Goal: Task Accomplishment & Management: Manage account settings

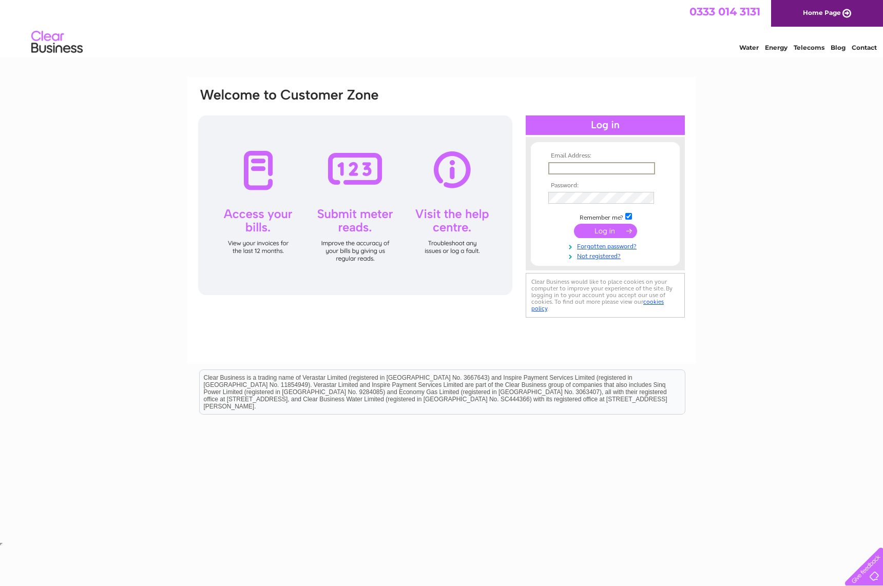
type input "admin@abbeyfinewines.com"
click at [605, 230] on input "submit" at bounding box center [605, 231] width 63 height 14
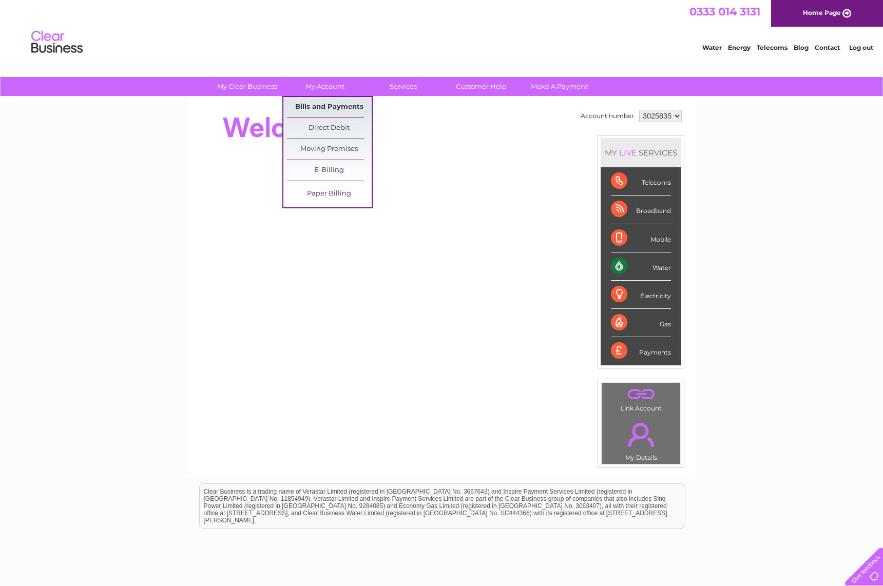
click at [324, 105] on link "Bills and Payments" at bounding box center [329, 107] width 85 height 21
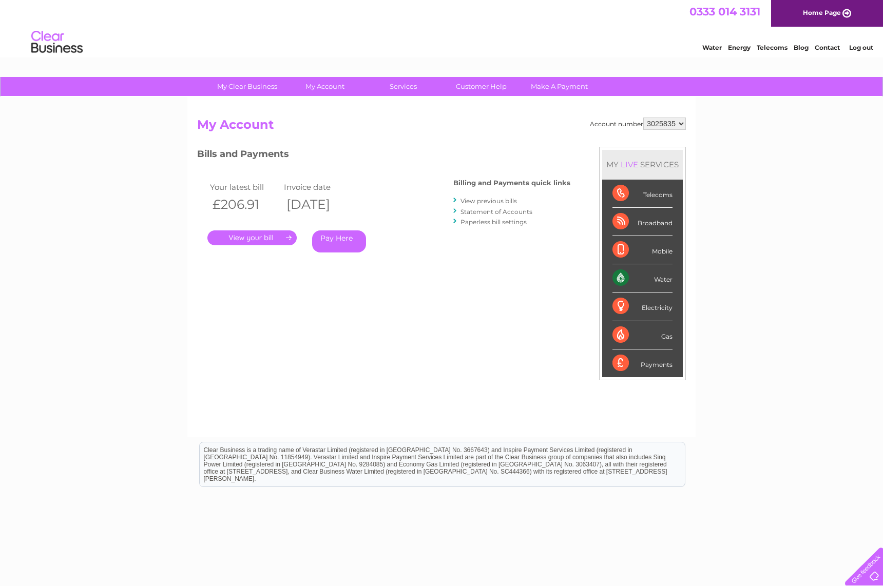
click at [268, 236] on link "." at bounding box center [251, 237] width 89 height 15
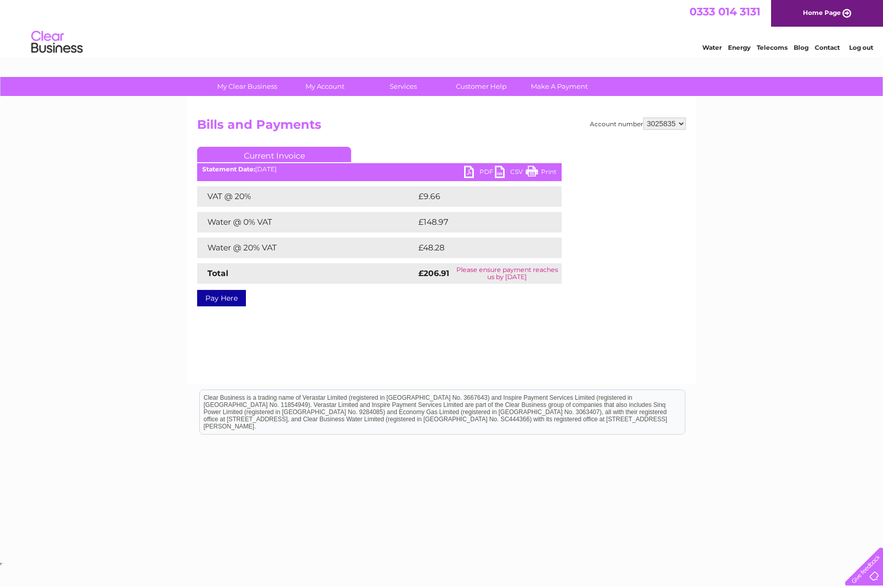
click at [477, 169] on link "PDF" at bounding box center [479, 173] width 31 height 15
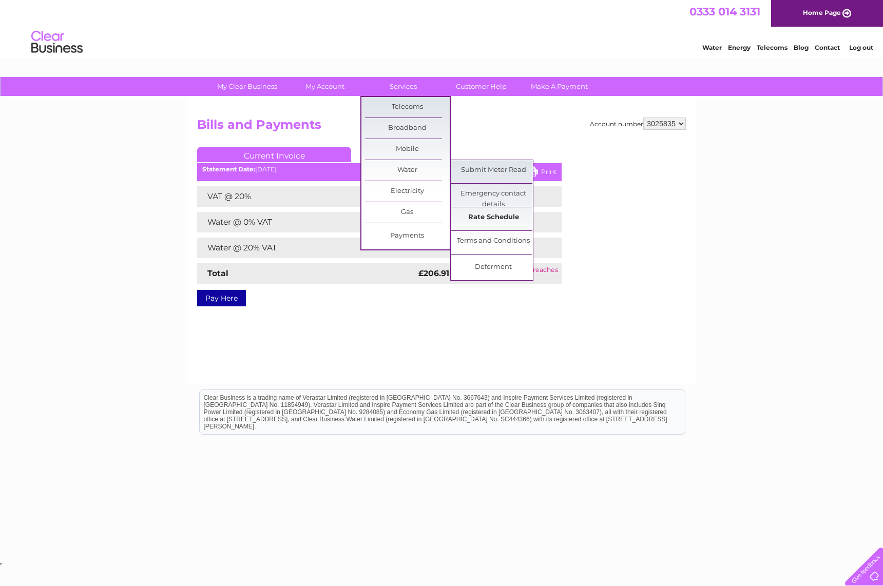
click at [494, 216] on link "Rate Schedule" at bounding box center [493, 217] width 85 height 21
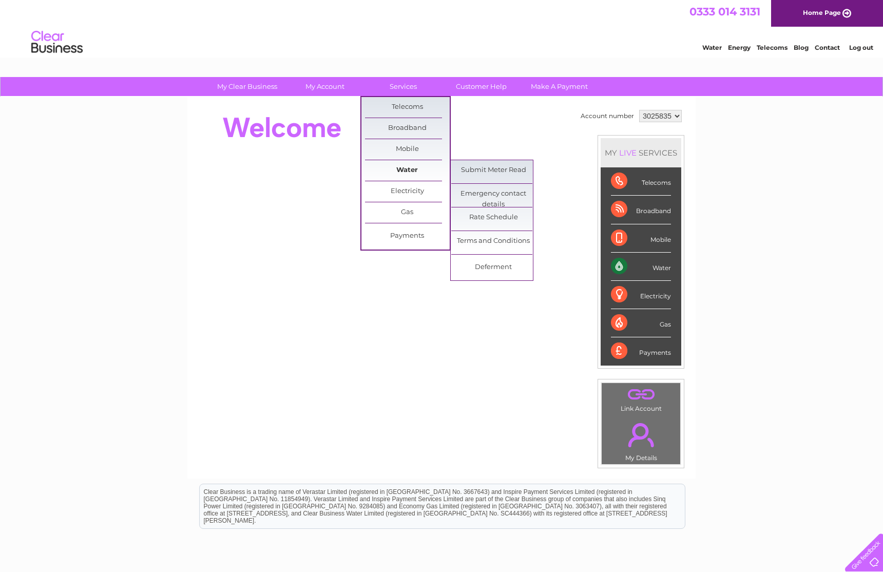
click at [410, 166] on link "Water" at bounding box center [407, 170] width 85 height 21
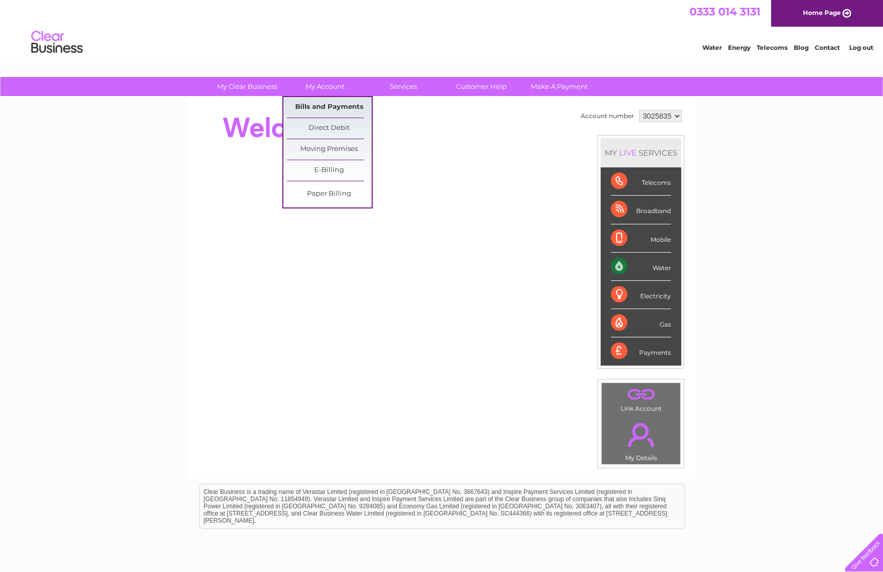
click at [326, 101] on link "Bills and Payments" at bounding box center [329, 107] width 85 height 21
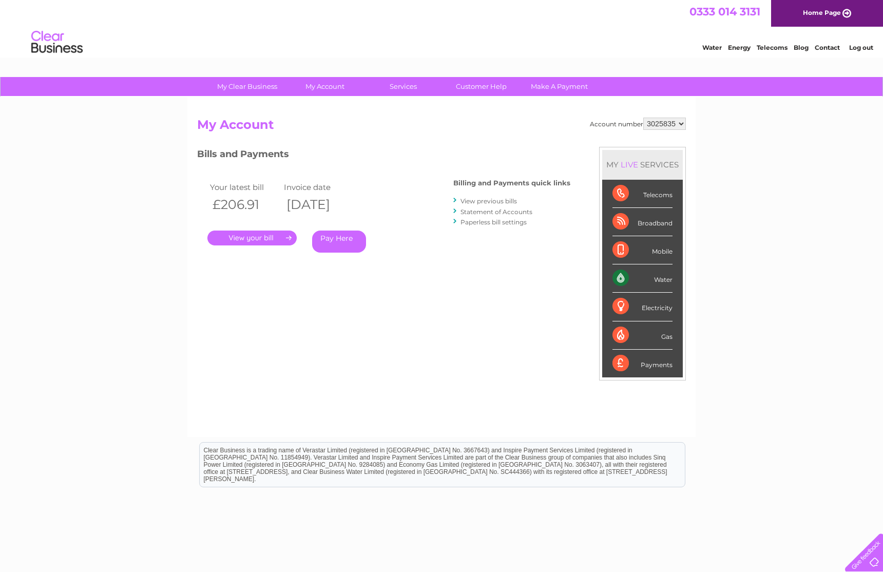
click at [501, 200] on link "View previous bills" at bounding box center [488, 201] width 56 height 8
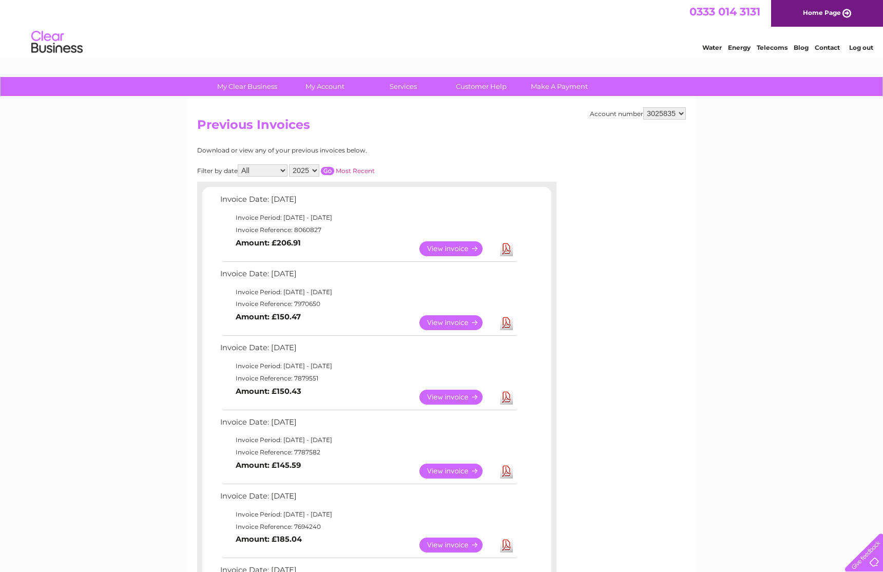
click at [460, 243] on link "View" at bounding box center [456, 248] width 75 height 15
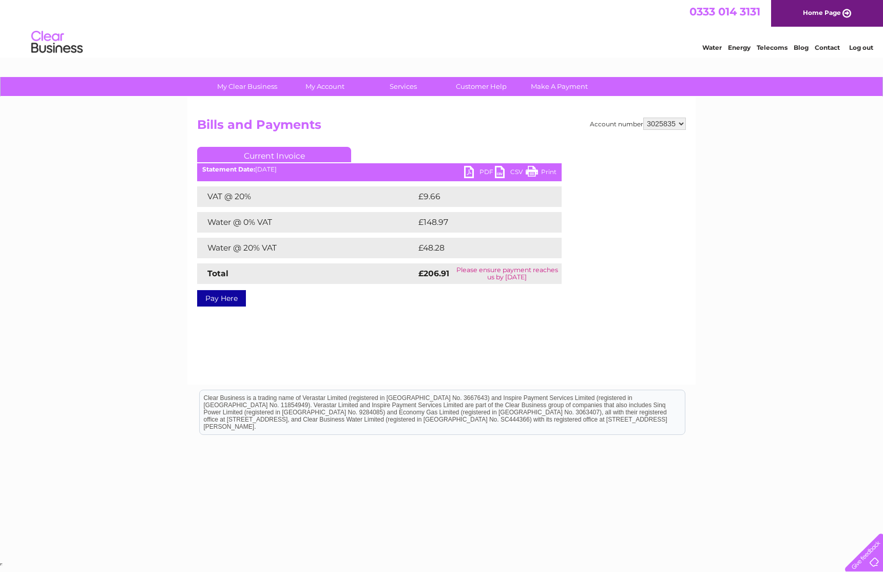
click at [472, 172] on link "PDF" at bounding box center [479, 173] width 31 height 15
